Goal: Information Seeking & Learning: Find specific fact

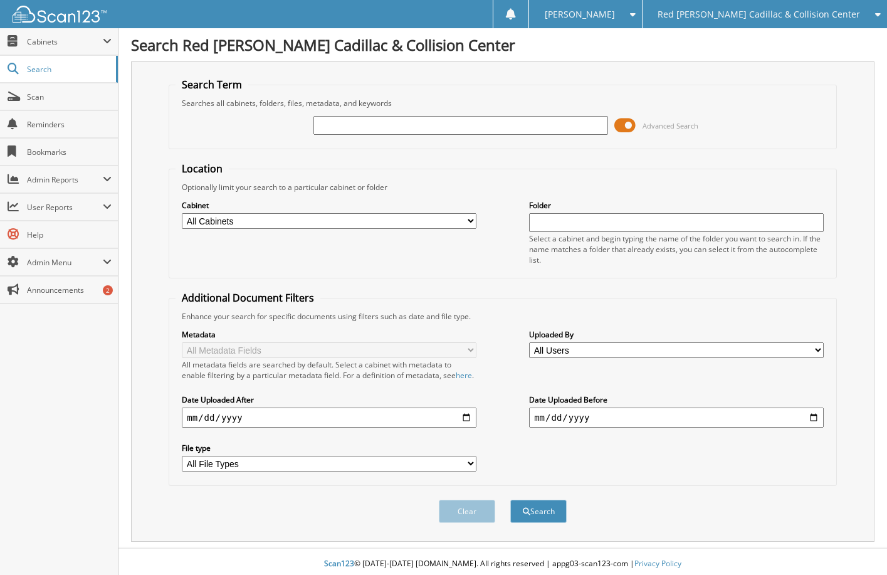
click at [411, 130] on input "text" at bounding box center [460, 125] width 295 height 19
type input "[PERSON_NAME]"
click at [510, 500] on button "Search" at bounding box center [538, 511] width 56 height 23
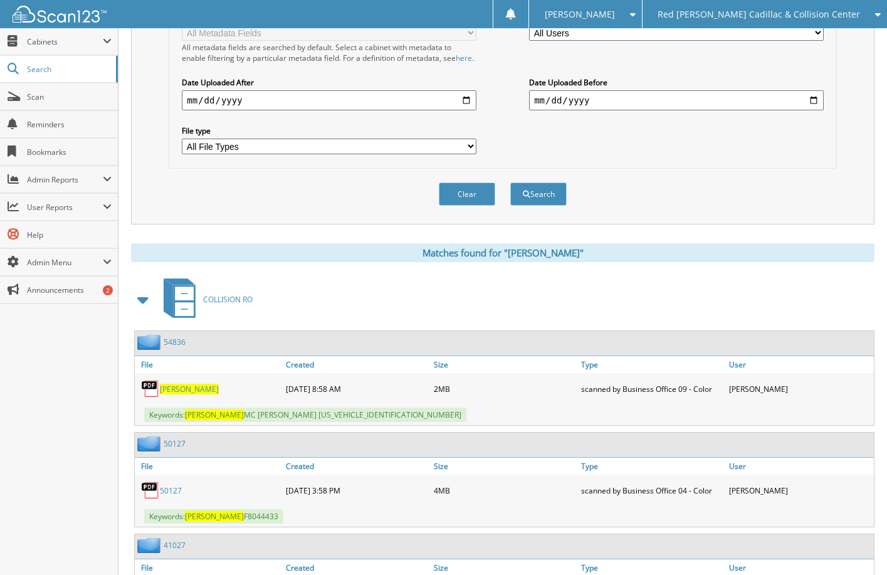
scroll to position [313, 0]
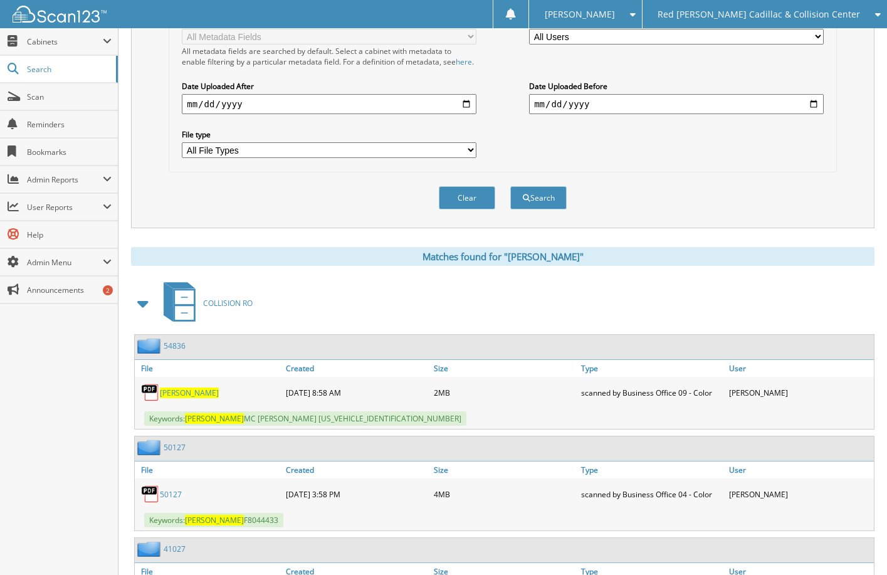
click at [145, 312] on span at bounding box center [144, 303] width 18 height 23
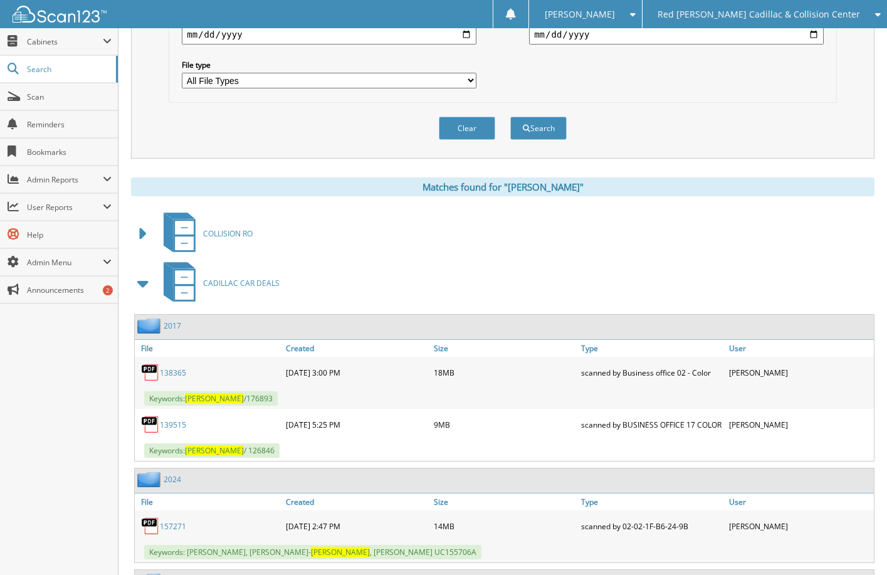
scroll to position [376, 0]
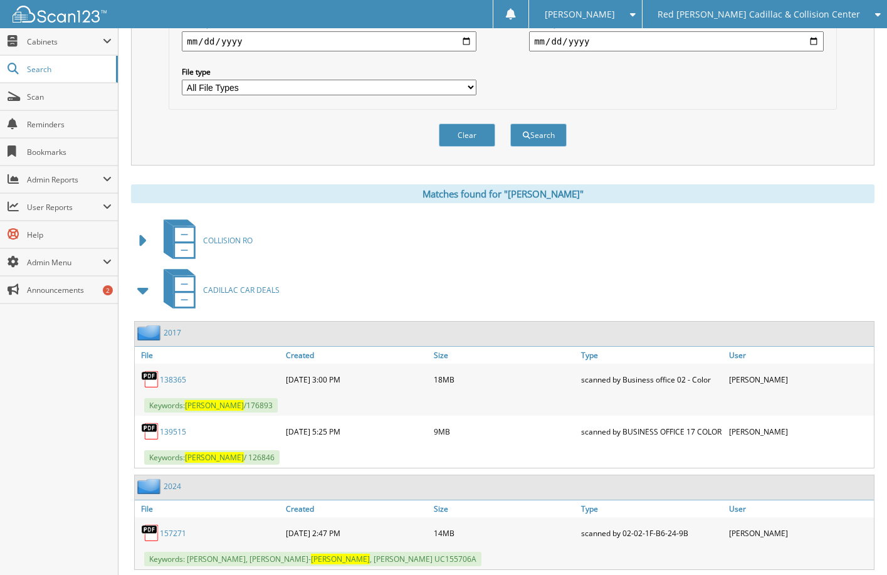
click at [172, 385] on link "138365" at bounding box center [173, 379] width 26 height 11
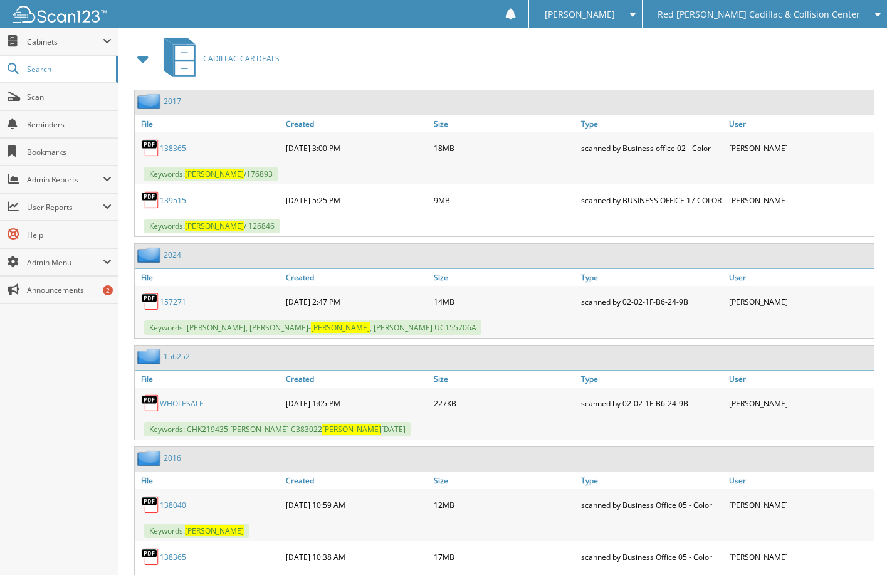
scroll to position [627, 0]
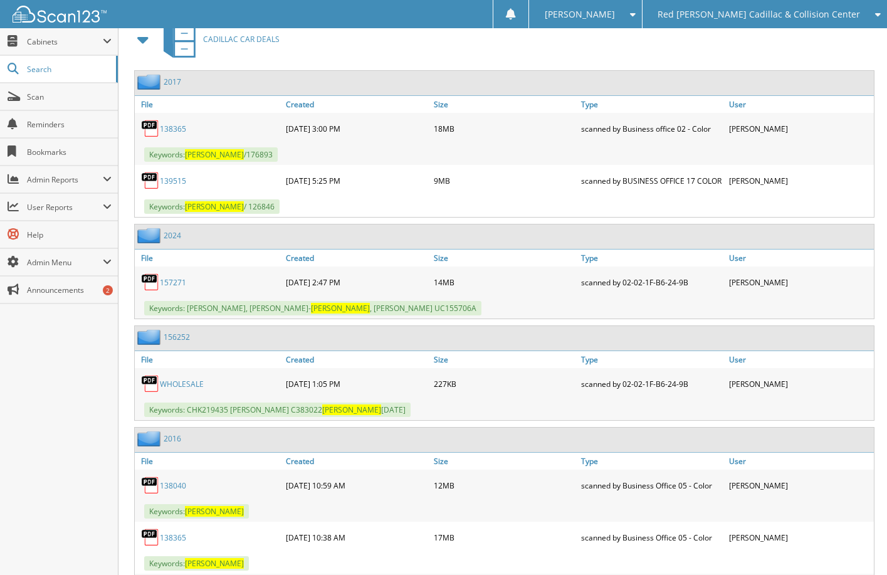
click at [169, 288] on link "157271" at bounding box center [173, 282] width 26 height 11
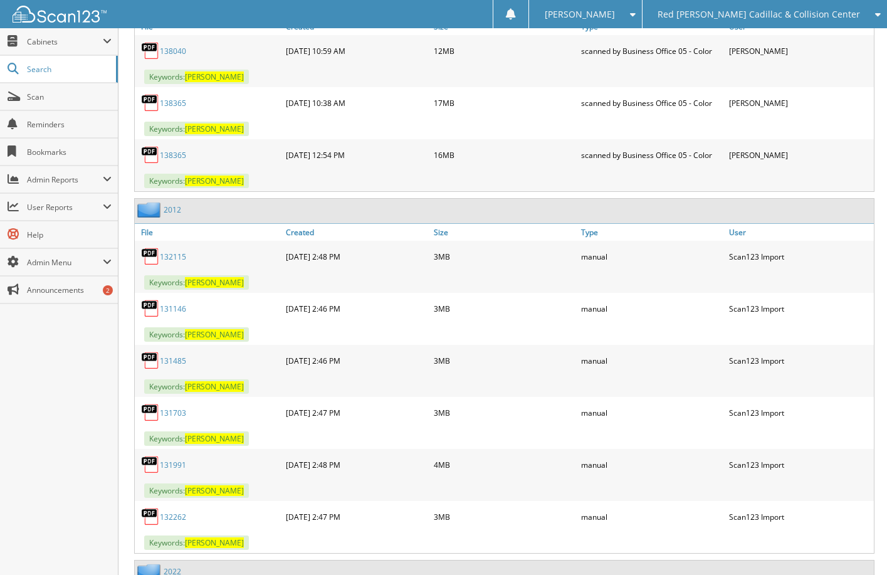
scroll to position [1066, 0]
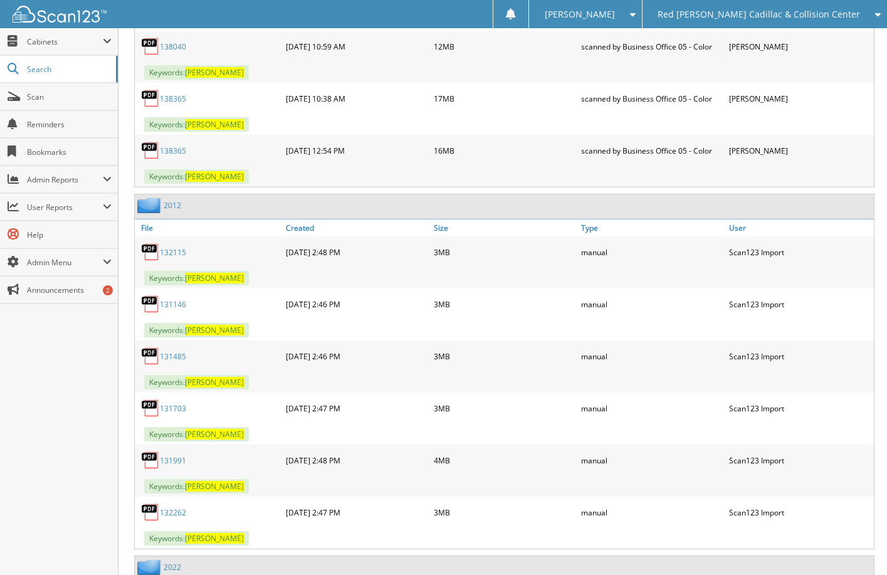
click at [180, 258] on link "132115" at bounding box center [173, 252] width 26 height 11
click at [175, 310] on link "131146" at bounding box center [173, 304] width 26 height 11
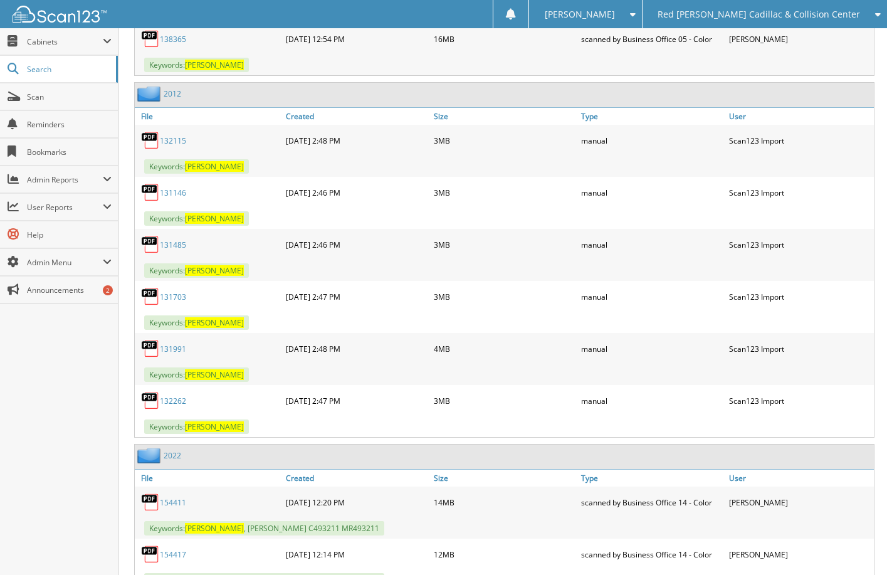
scroll to position [1254, 0]
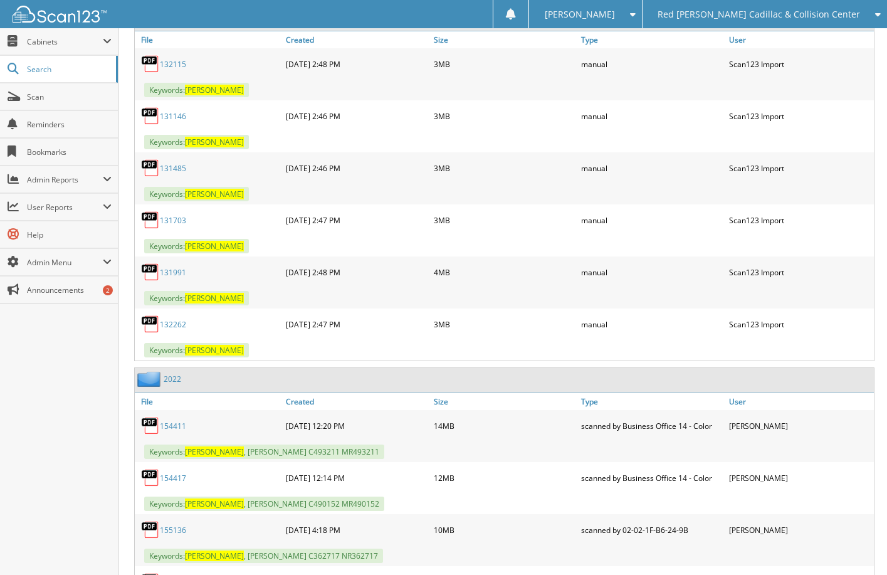
click at [173, 330] on link "132262" at bounding box center [173, 324] width 26 height 11
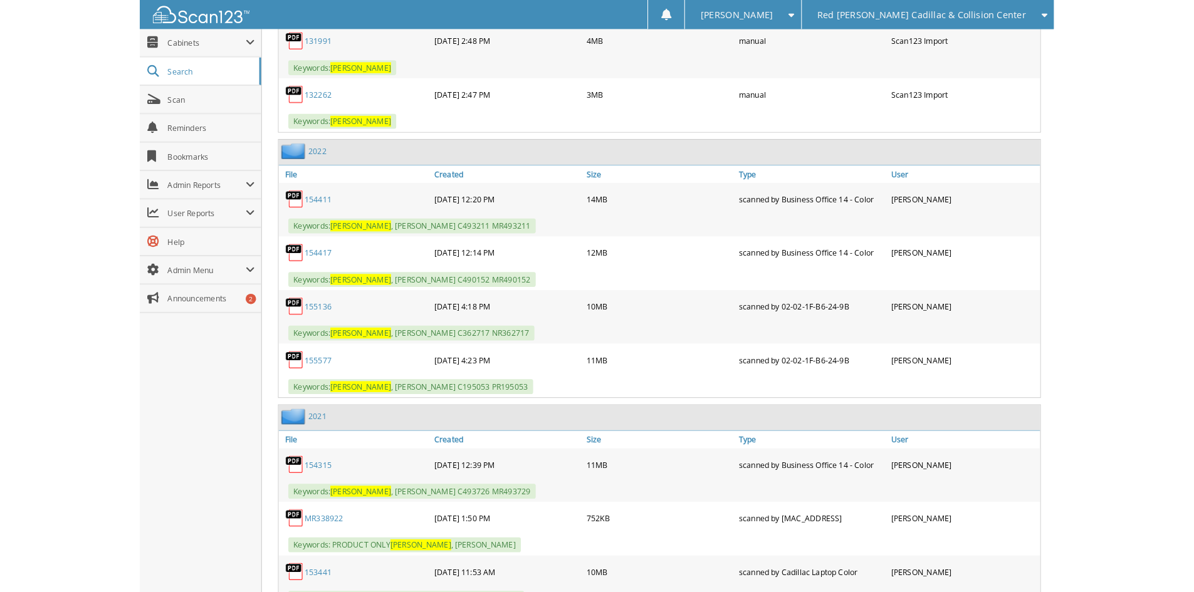
scroll to position [1504, 0]
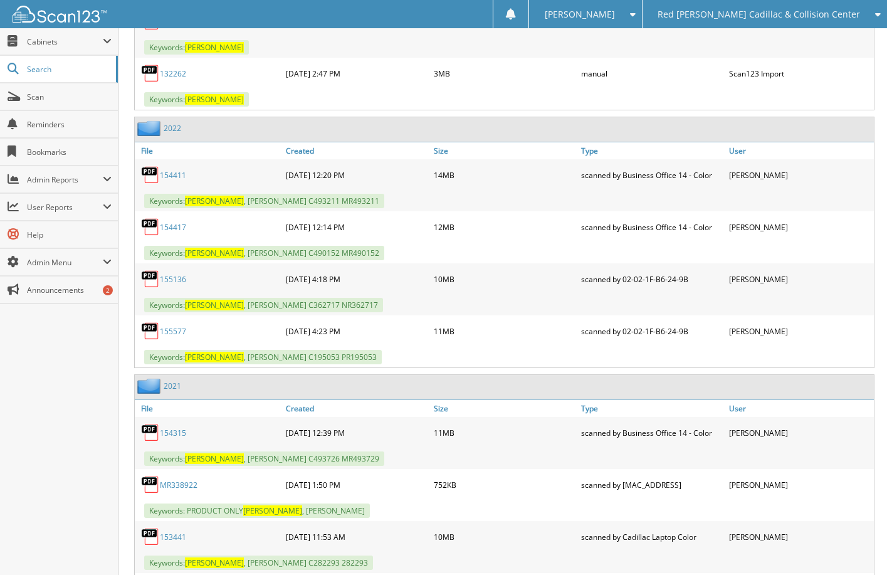
click at [172, 233] on link "154417" at bounding box center [173, 227] width 26 height 11
